Goal: Task Accomplishment & Management: Complete application form

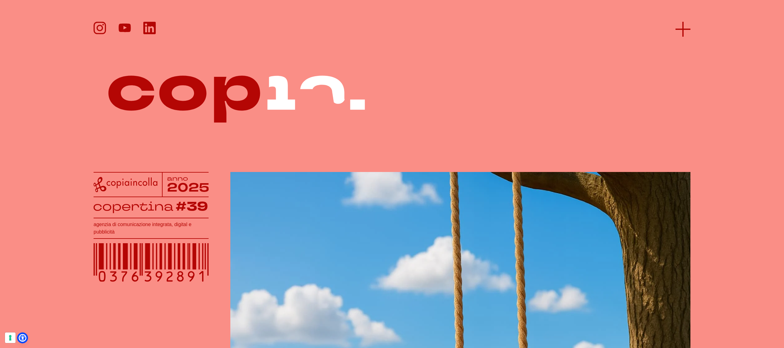
click at [682, 24] on icon at bounding box center [683, 29] width 15 height 15
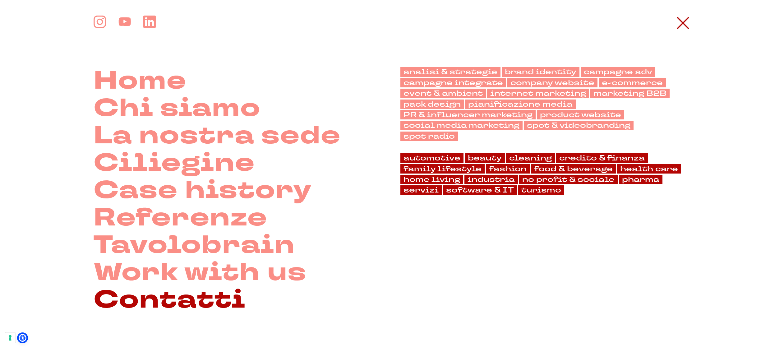
scroll to position [15, 0]
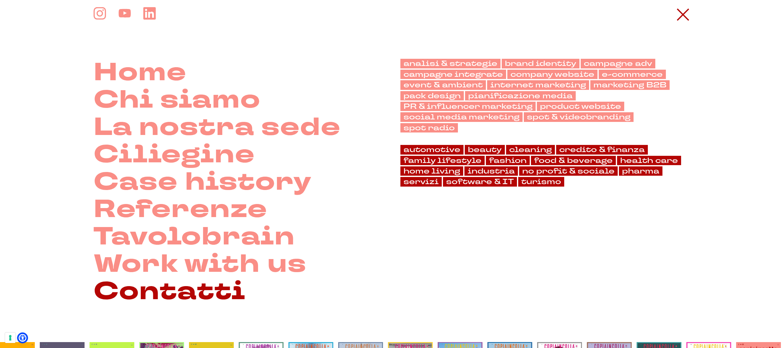
click at [141, 299] on link "Contatti" at bounding box center [170, 291] width 152 height 27
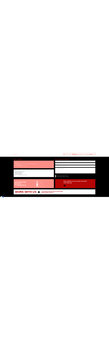
scroll to position [108, 0]
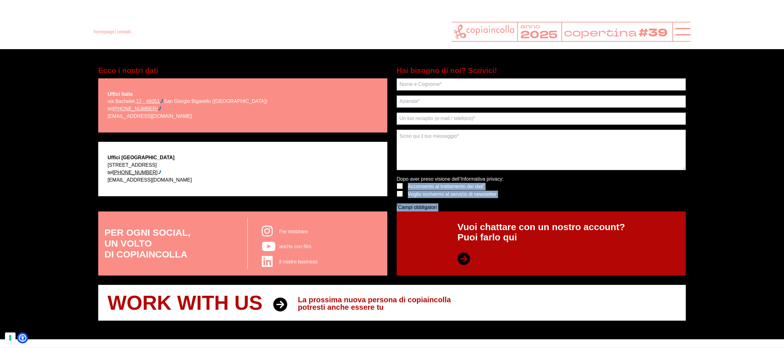
drag, startPoint x: 511, startPoint y: 182, endPoint x: 637, endPoint y: 196, distance: 126.7
click at [639, 196] on div "Devi acconsentire il trattamento dei dati! Dopo aver preso visione dell’ Inform…" at bounding box center [541, 193] width 289 height 36
drag, startPoint x: 598, startPoint y: 195, endPoint x: 553, endPoint y: 197, distance: 44.5
click at [597, 195] on div "Devi acconsentire il trattamento dei dati! Dopo aver preso visione dell’ Inform…" at bounding box center [541, 193] width 289 height 36
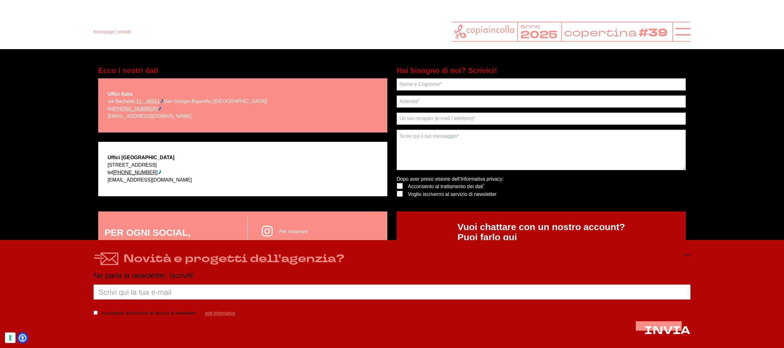
click at [686, 255] on line at bounding box center [686, 255] width 7 height 0
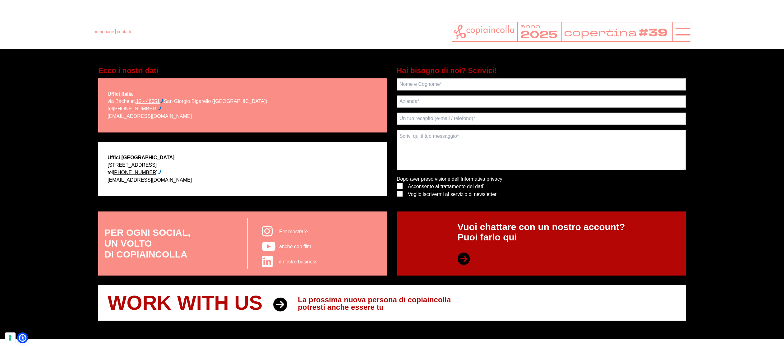
click at [597, 189] on div "Devi acconsentire il trattamento dei dati! Dopo aver preso visione dell’ Inform…" at bounding box center [541, 193] width 289 height 36
drag, startPoint x: 668, startPoint y: 184, endPoint x: 672, endPoint y: 185, distance: 3.8
click at [670, 184] on div "Devi acconsentire il trattamento dei dati! Dopo aver preso visione dell’ Inform…" at bounding box center [541, 193] width 289 height 36
drag, startPoint x: 677, startPoint y: 194, endPoint x: 637, endPoint y: 193, distance: 40.4
click at [664, 195] on div "Devi acconsentire il trattamento dei dati! Dopo aver preso visione dell’ Inform…" at bounding box center [541, 193] width 289 height 36
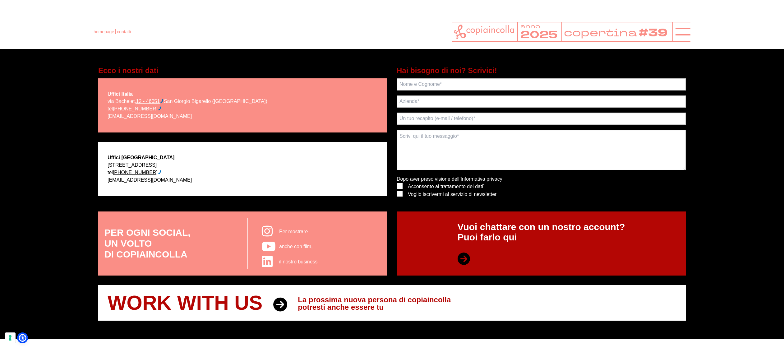
drag, startPoint x: 619, startPoint y: 185, endPoint x: 553, endPoint y: 192, distance: 66.3
click at [548, 191] on div "Devi acconsentire il trattamento dei dati! Dopo aver preso visione dell’ Inform…" at bounding box center [541, 193] width 289 height 36
drag, startPoint x: 588, startPoint y: 154, endPoint x: 620, endPoint y: 207, distance: 61.7
click at [619, 207] on form "Devi acconsentire il trattamento dei dati! Dopo aver preso visione dell’ Inform…" at bounding box center [541, 144] width 289 height 133
drag, startPoint x: 655, startPoint y: 201, endPoint x: 642, endPoint y: 202, distance: 13.1
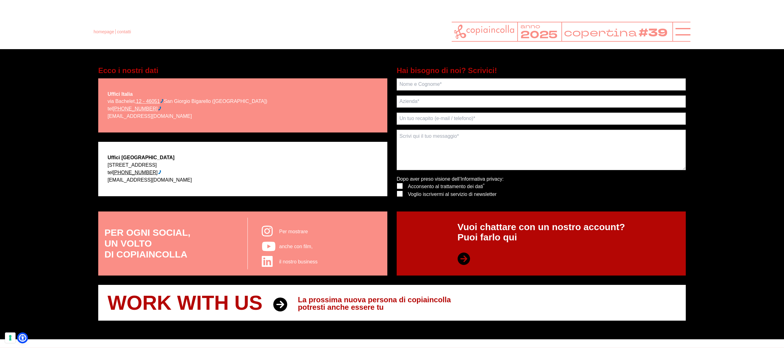
click at [650, 202] on div "[PERSON_NAME] acconsentire il trattamento dei dati! Dopo aver preso visione del…" at bounding box center [541, 193] width 289 height 36
drag, startPoint x: 499, startPoint y: 191, endPoint x: 426, endPoint y: 203, distance: 74.0
click at [440, 201] on div "[PERSON_NAME] acconsentire il trattamento dei dati! Dopo aver preso visione del…" at bounding box center [541, 193] width 289 height 36
click at [500, 206] on p "* Campi obbligatori" at bounding box center [450, 207] width 107 height 8
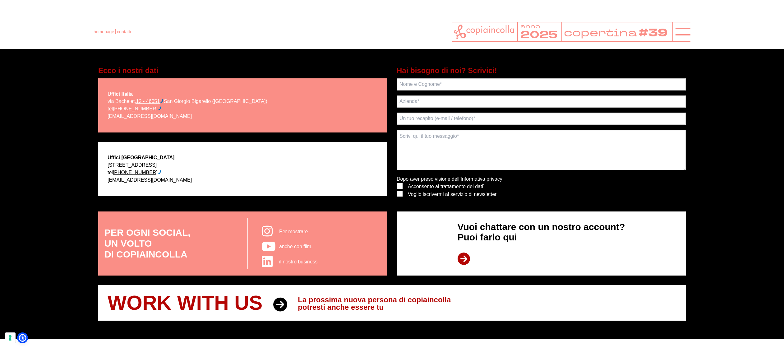
click at [408, 239] on link "Vuoi chattare con un nostro account? Puoi farlo qui" at bounding box center [541, 243] width 289 height 64
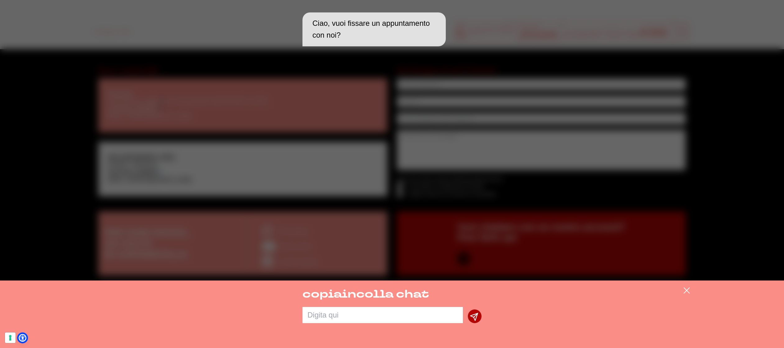
click at [711, 171] on div "Ciao, vuoi fissare un appuntamento con noi?" at bounding box center [392, 140] width 784 height 280
click at [686, 292] on icon at bounding box center [686, 290] width 7 height 7
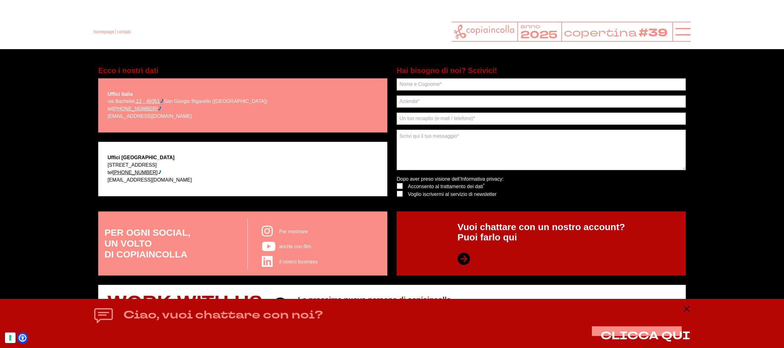
drag, startPoint x: 727, startPoint y: 193, endPoint x: 666, endPoint y: 189, distance: 61.4
click at [727, 193] on section "Ecco i nostri dati Uffici Italia via Bachelet, 12 - 46051 San Giorgio Bigarello…" at bounding box center [392, 193] width 784 height 293
click at [444, 85] on input "text" at bounding box center [541, 84] width 289 height 12
type input "dfdf"
drag, startPoint x: 431, startPoint y: 100, endPoint x: 425, endPoint y: 116, distance: 16.7
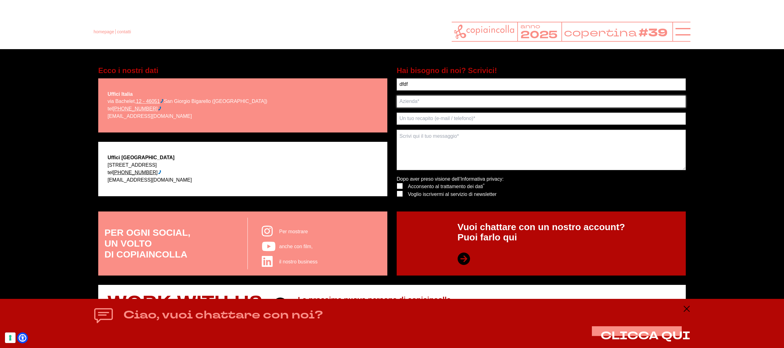
click at [431, 100] on input "text" at bounding box center [541, 101] width 289 height 12
type input "sdfsdf"
click at [426, 118] on input "text" at bounding box center [541, 119] width 289 height 12
type input "sdf"
click at [421, 140] on textarea at bounding box center [541, 150] width 289 height 40
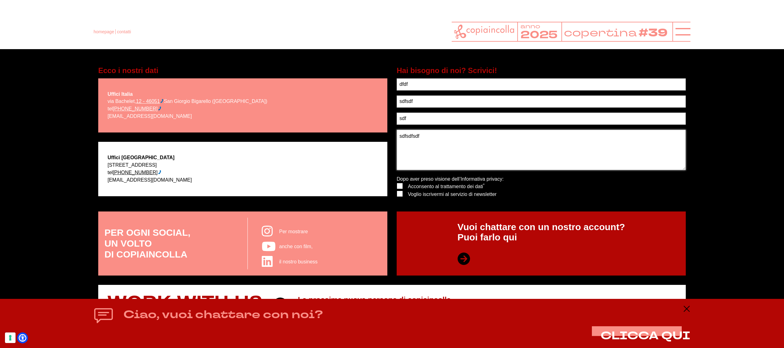
type textarea "sdfsdfsdf"
drag, startPoint x: 400, startPoint y: 185, endPoint x: 401, endPoint y: 190, distance: 5.0
click at [397, 183] on label at bounding box center [397, 183] width 0 height 0
click at [400, 185] on input "checkbox" at bounding box center [399, 185] width 4 height 4
checkbox input "true"
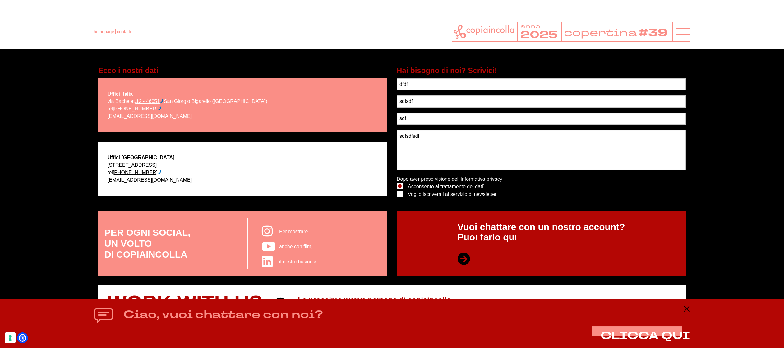
click at [397, 191] on label at bounding box center [397, 191] width 0 height 0
click at [401, 193] on input "checkbox" at bounding box center [399, 193] width 4 height 4
checkbox input "true"
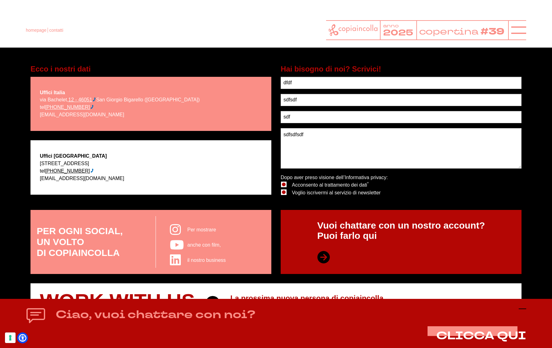
click at [522, 308] on icon at bounding box center [521, 308] width 7 height 7
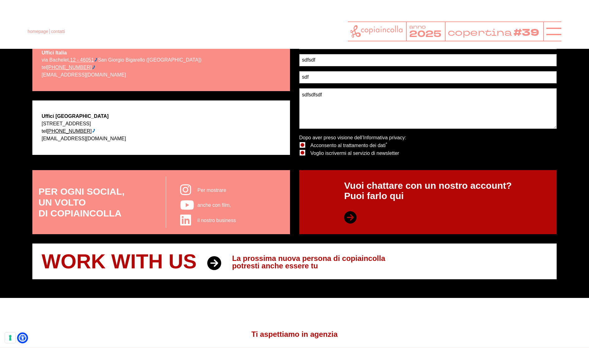
scroll to position [149, 0]
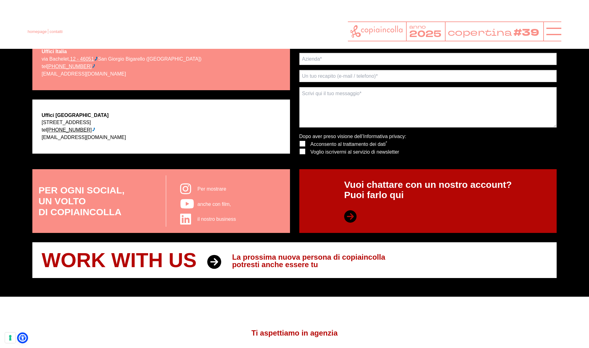
click at [458, 154] on div "Devi acconsentire il trattamento dei dati! Dopo aver preso visione dell’ Inform…" at bounding box center [427, 150] width 257 height 36
click at [355, 90] on textarea at bounding box center [427, 107] width 257 height 40
type textarea "dfasfasfads"
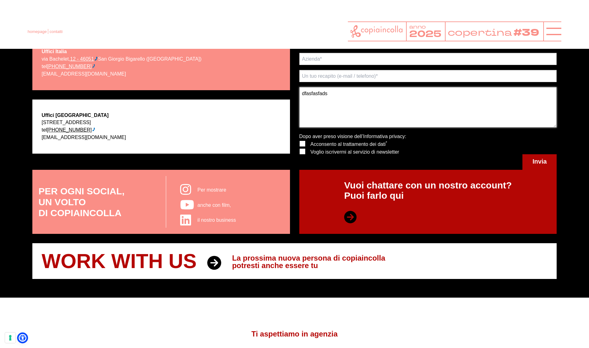
drag, startPoint x: 330, startPoint y: 93, endPoint x: 286, endPoint y: 93, distance: 44.2
click at [286, 93] on div "Ecco i nostri dati Uffici Italia via Bachelet, 12 - 46051 San Giorgio Bigarello…" at bounding box center [295, 96] width 534 height 147
drag, startPoint x: 342, startPoint y: 163, endPoint x: 294, endPoint y: 164, distance: 48.2
click at [294, 164] on div "Hai bisogno di noi? Scrivici! Ancora qualche secondo. Ci siamo quasi. Tutti i c…" at bounding box center [427, 96] width 267 height 147
click at [538, 161] on span "Invia" at bounding box center [539, 161] width 14 height 7
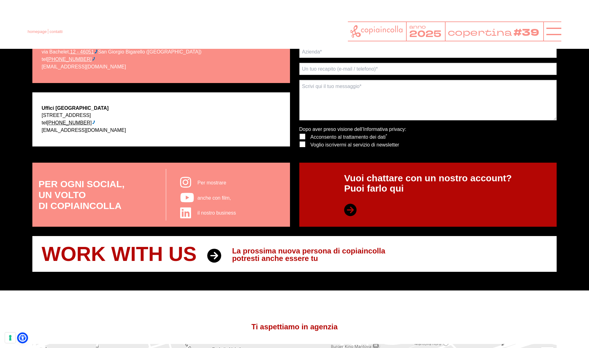
scroll to position [156, 0]
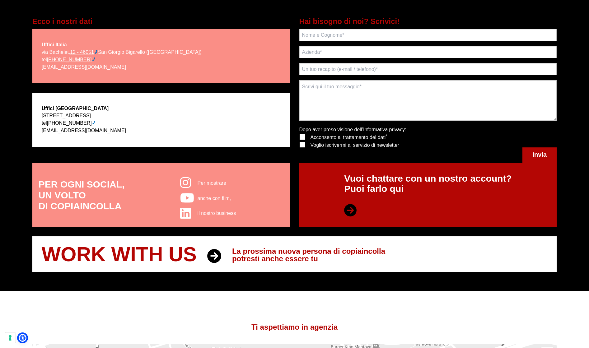
click at [538, 157] on span "Invia" at bounding box center [539, 154] width 14 height 7
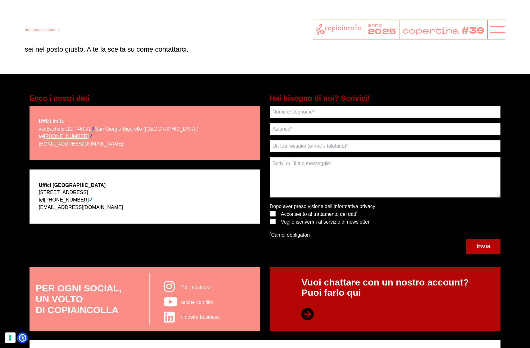
scroll to position [73, 0]
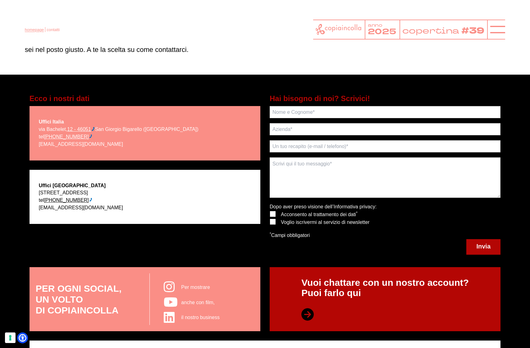
click at [33, 30] on link "homepage" at bounding box center [34, 29] width 19 height 5
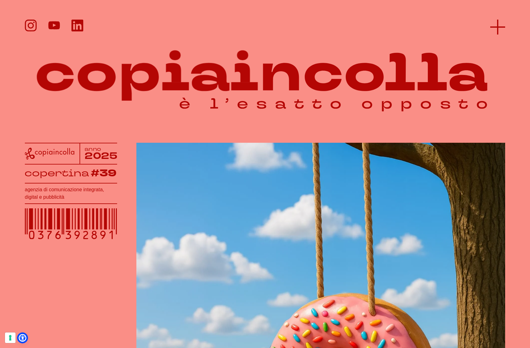
scroll to position [0, 0]
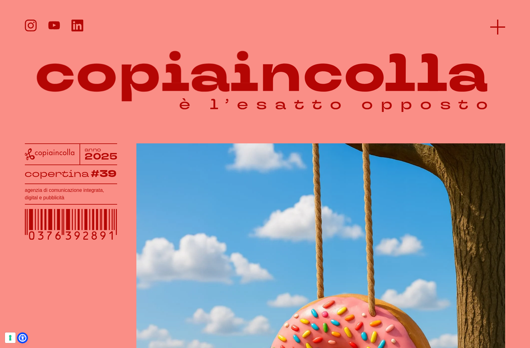
click at [503, 25] on icon at bounding box center [498, 27] width 15 height 15
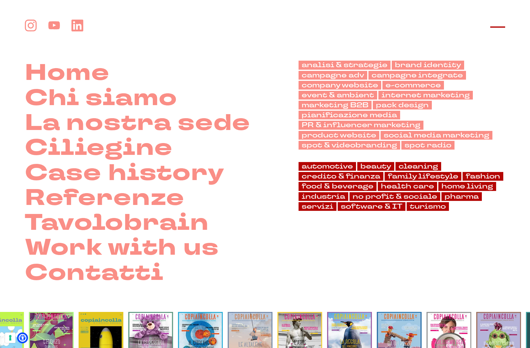
scroll to position [0, 0]
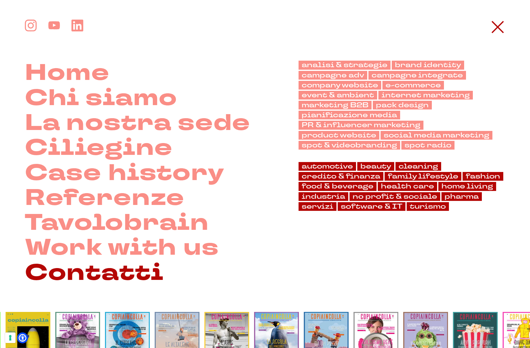
click at [95, 268] on link "Contatti" at bounding box center [94, 273] width 139 height 25
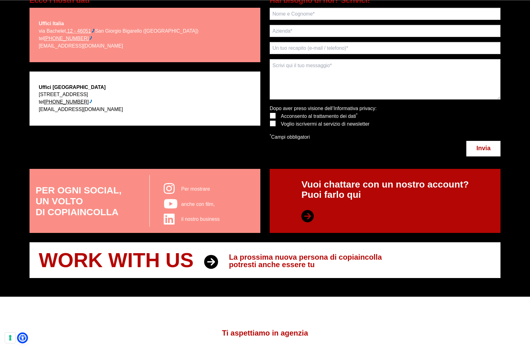
scroll to position [172, 0]
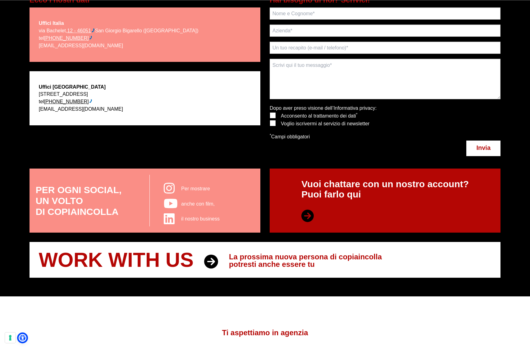
click at [484, 149] on span "Invia" at bounding box center [484, 147] width 14 height 7
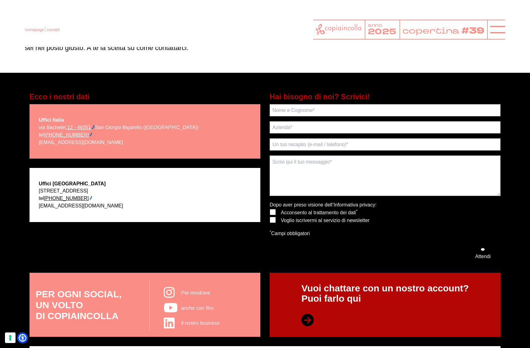
scroll to position [75, 0]
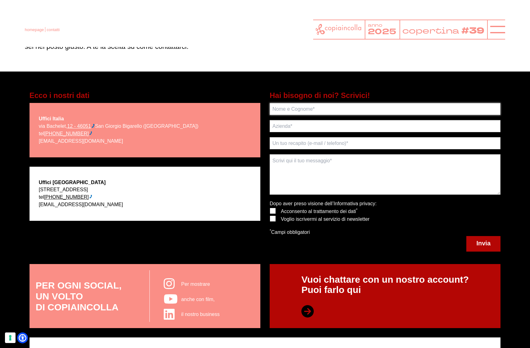
click at [313, 109] on input "text" at bounding box center [385, 109] width 231 height 12
click at [487, 244] on span "Invia" at bounding box center [484, 243] width 14 height 7
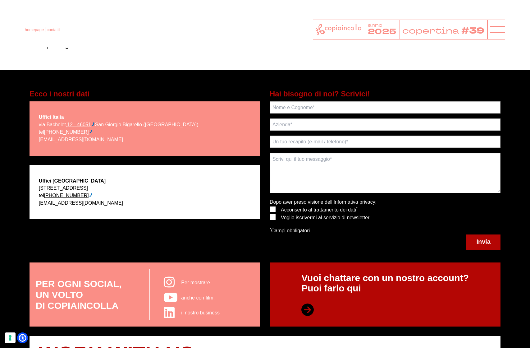
click at [270, 206] on label at bounding box center [270, 206] width 0 height 0
click at [274, 209] on input "checkbox" at bounding box center [273, 208] width 4 height 4
checkbox input "true"
click at [481, 240] on span "Invia" at bounding box center [484, 241] width 14 height 7
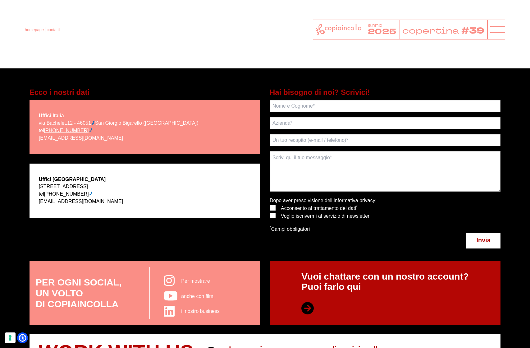
scroll to position [80, 0]
click at [315, 105] on input "text" at bounding box center [385, 106] width 231 height 12
type input "[PERSON_NAME]"
type input "copiaincolla"
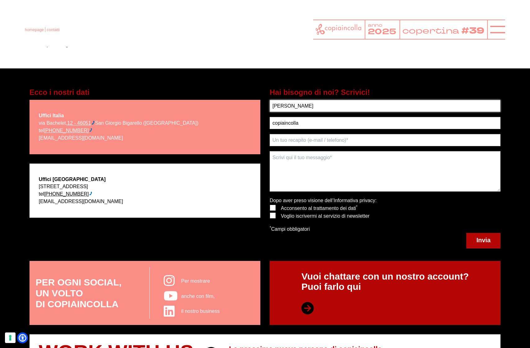
drag, startPoint x: 279, startPoint y: 105, endPoint x: 267, endPoint y: 104, distance: 12.1
click at [267, 104] on div "[PERSON_NAME] di noi? Scrivici! Ancora qualche secondo. Ci siamo quasi. Tutti i…" at bounding box center [385, 168] width 240 height 162
type input "Peppo"
click at [295, 141] on input "text" at bounding box center [385, 140] width 231 height 12
type input "peppone"
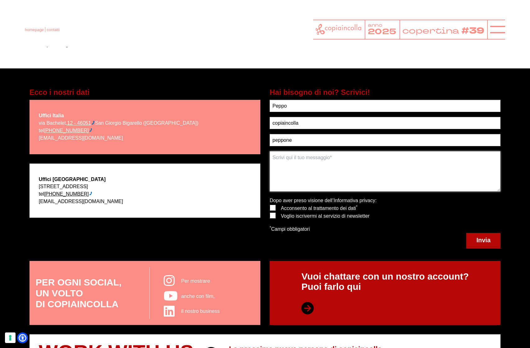
click at [301, 159] on textarea at bounding box center [385, 171] width 231 height 40
type textarea "Test"
click at [270, 205] on label at bounding box center [270, 205] width 0 height 0
click at [271, 209] on input "checkbox" at bounding box center [273, 207] width 4 height 4
checkbox input "true"
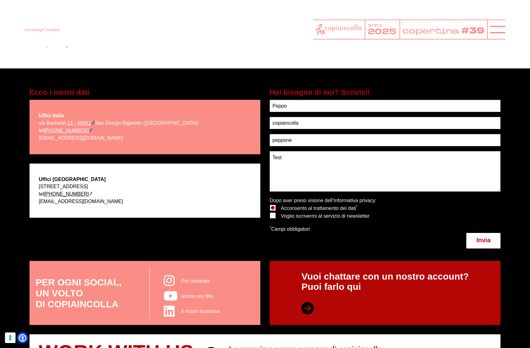
click at [479, 243] on span "Invia" at bounding box center [484, 240] width 14 height 7
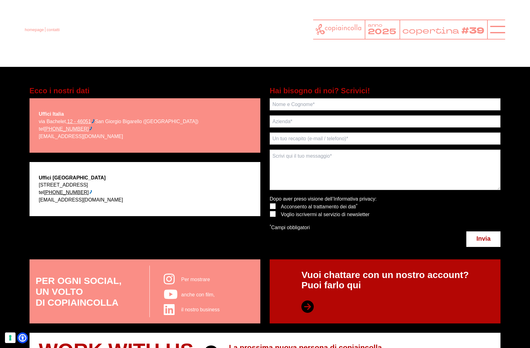
click at [488, 237] on span "Invia" at bounding box center [484, 238] width 14 height 7
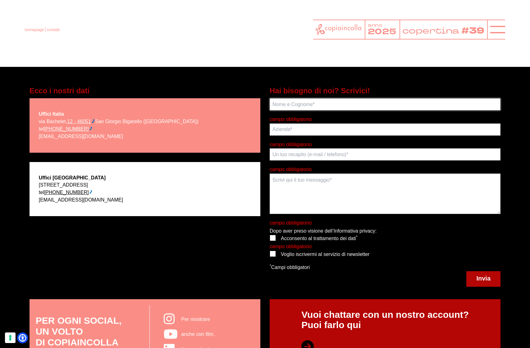
click at [294, 105] on input "text" at bounding box center [385, 104] width 231 height 12
click at [285, 102] on input "andrea" at bounding box center [385, 104] width 231 height 12
type input "peppo"
click at [296, 133] on input "text" at bounding box center [385, 129] width 231 height 12
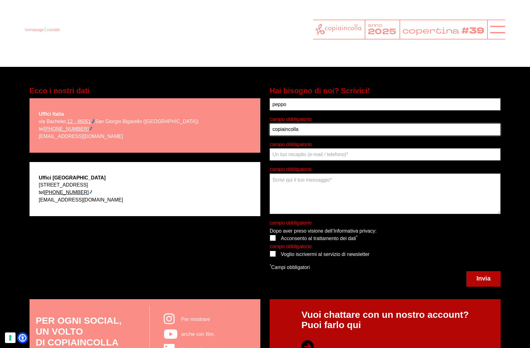
type input "copiaincolla"
click at [290, 157] on input "text" at bounding box center [385, 154] width 231 height 12
type input "peppo"
click at [316, 184] on textarea at bounding box center [385, 194] width 231 height 40
type textarea "test del peppo"
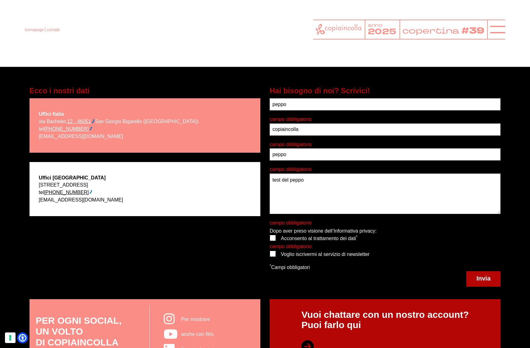
click at [270, 235] on label at bounding box center [270, 235] width 0 height 0
click at [272, 239] on input "checkbox" at bounding box center [273, 237] width 4 height 4
checkbox input "true"
click at [478, 276] on span "Invia" at bounding box center [484, 278] width 14 height 7
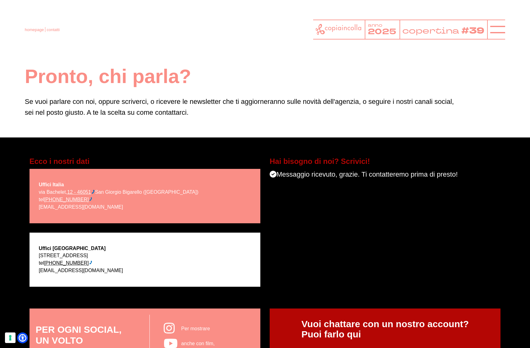
scroll to position [10, 0]
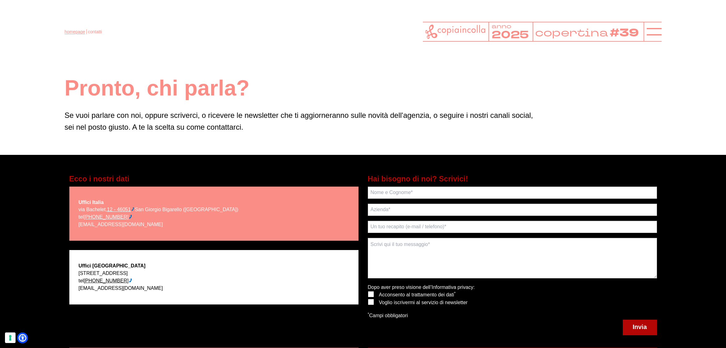
click at [76, 32] on link "homepage" at bounding box center [75, 31] width 21 height 5
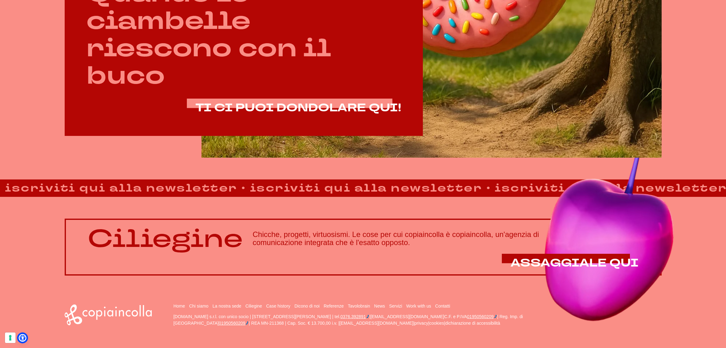
scroll to position [531, 0]
